Goal: Complete application form: Complete application form

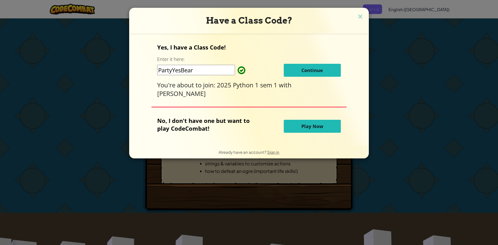
click at [324, 73] on button "Continue" at bounding box center [312, 70] width 57 height 13
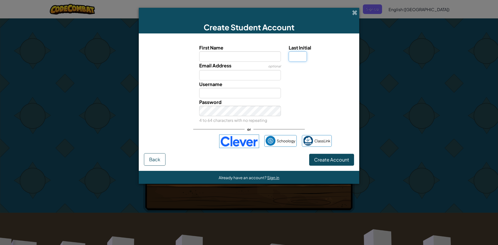
click at [302, 61] on input "Last Initial" at bounding box center [298, 56] width 18 height 10
type input "h"
type input "H"
drag, startPoint x: 244, startPoint y: 55, endPoint x: 241, endPoint y: 53, distance: 3.7
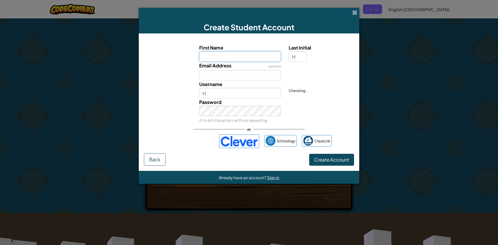
click at [241, 53] on input "First Name" at bounding box center [240, 56] width 82 height 10
type input "Holdyn"
type input "HoldynH"
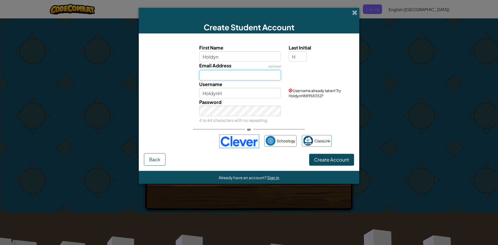
click at [252, 79] on input "Email Address" at bounding box center [240, 75] width 82 height 10
type input "[EMAIL_ADDRESS][DOMAIN_NAME]"
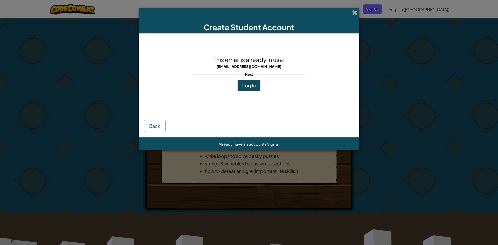
click at [253, 82] on button "Log In" at bounding box center [248, 86] width 23 height 12
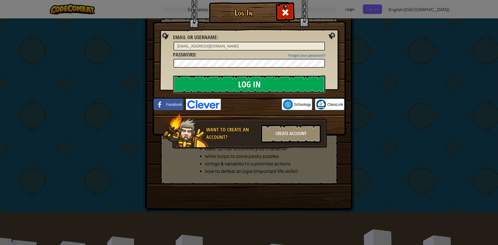
click at [269, 88] on input "Log In" at bounding box center [249, 84] width 152 height 18
